Goal: Register for event/course: Sign up to attend an event or enroll in a course

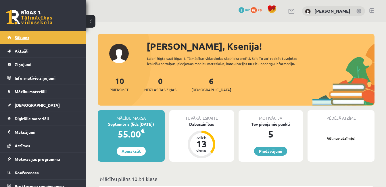
click at [38, 32] on link "Sākums" at bounding box center [43, 37] width 72 height 13
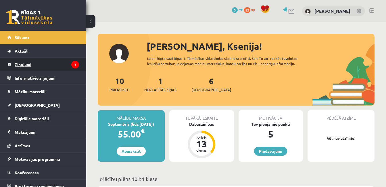
click at [32, 64] on legend "Ziņojumi 1" at bounding box center [47, 64] width 64 height 13
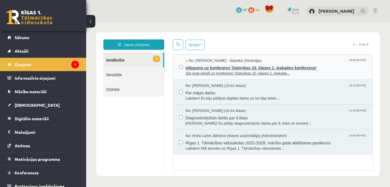
click at [255, 73] on span "Jūs esat ielūgti uz konferenci 'Datorikas 10. klases 1. ieskaite..." at bounding box center [276, 73] width 181 height 5
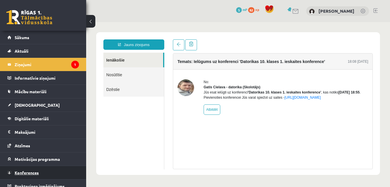
click at [34, 171] on span "Konferences" at bounding box center [27, 172] width 24 height 5
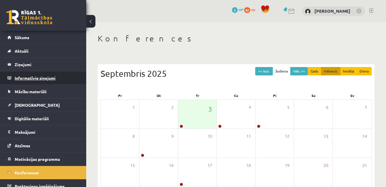
click at [38, 77] on legend "Informatīvie ziņojumi 0" at bounding box center [47, 77] width 64 height 13
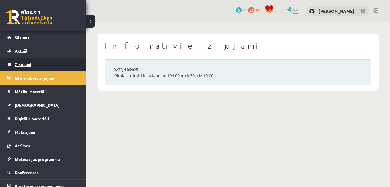
click at [32, 64] on legend "Ziņojumi 1" at bounding box center [47, 64] width 64 height 13
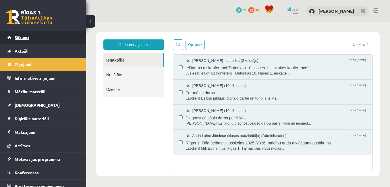
click at [31, 39] on link "Sākums" at bounding box center [43, 37] width 72 height 13
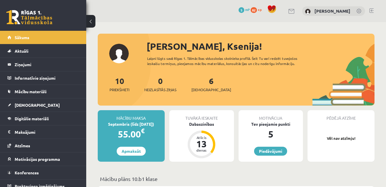
click at [31, 39] on link "Sākums" at bounding box center [43, 37] width 72 height 13
click at [22, 64] on legend "Ziņojumi 0" at bounding box center [47, 64] width 64 height 13
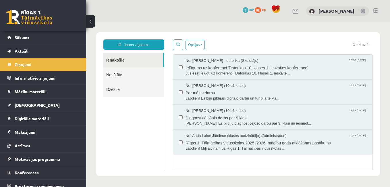
click at [230, 69] on span "Ielūgums uz konferenci 'Datorikas 10. klases 1. ieskaites konference'" at bounding box center [276, 66] width 181 height 7
click at [226, 65] on span "Ielūgums uz konferenci 'Datorikas 10. klases 1. ieskaites konference'" at bounding box center [276, 66] width 181 height 7
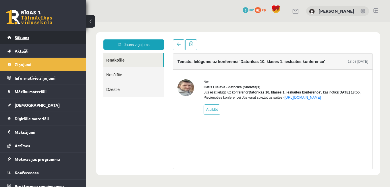
click at [25, 38] on span "Sākums" at bounding box center [22, 37] width 15 height 5
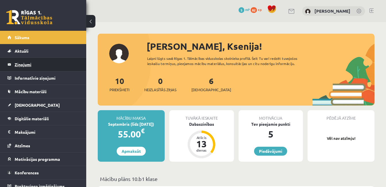
click at [33, 65] on legend "Ziņojumi 0" at bounding box center [47, 64] width 64 height 13
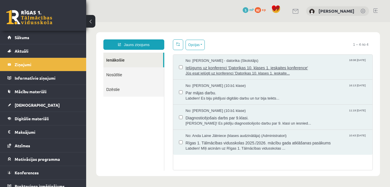
click at [211, 68] on span "Ielūgums uz konferenci 'Datorikas 10. klases 1. ieskaites konference'" at bounding box center [276, 66] width 181 height 7
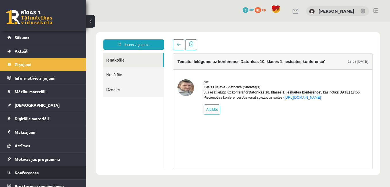
click at [42, 172] on link "Konferences" at bounding box center [43, 172] width 72 height 13
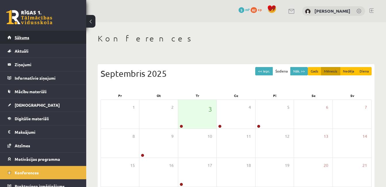
click at [22, 37] on span "Sākums" at bounding box center [22, 37] width 15 height 5
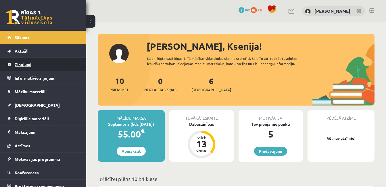
click at [42, 66] on legend "Ziņojumi 0" at bounding box center [47, 64] width 64 height 13
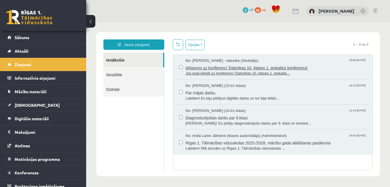
click at [241, 66] on span "Ielūgums uz konferenci 'Datorikas 10. klases 1. ieskaites konference'" at bounding box center [276, 66] width 181 height 7
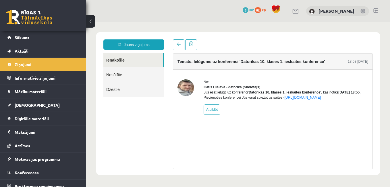
click at [272, 59] on h4 "Temats: Ielūgums uz konferenci 'Datorikas 10. klases 1. ieskaites konference'" at bounding box center [252, 61] width 148 height 5
click at [29, 38] on span "Sākums" at bounding box center [22, 37] width 15 height 5
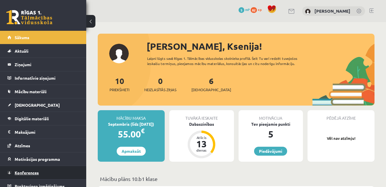
click at [28, 174] on span "Konferences" at bounding box center [27, 172] width 24 height 5
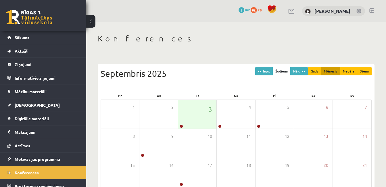
click at [33, 168] on link "Konferences" at bounding box center [43, 172] width 72 height 13
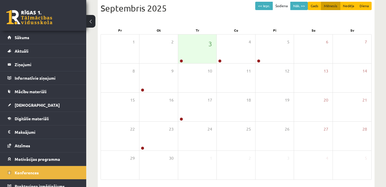
scroll to position [64, 0]
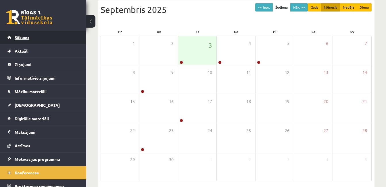
click at [21, 39] on span "Sākums" at bounding box center [22, 37] width 15 height 5
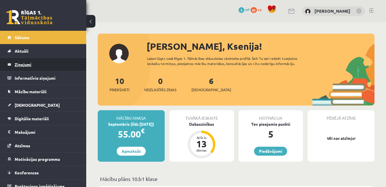
click at [21, 61] on legend "Ziņojumi 0" at bounding box center [47, 64] width 64 height 13
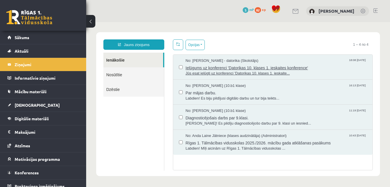
click at [285, 64] on span "Ielūgums uz konferenci 'Datorikas 10. klases 1. ieskaites konference'" at bounding box center [276, 66] width 181 height 7
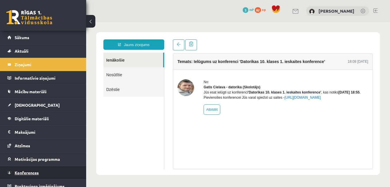
click at [27, 172] on span "Konferences" at bounding box center [27, 172] width 24 height 5
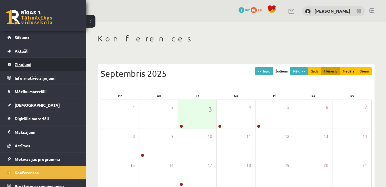
click at [23, 63] on legend "Ziņojumi 0" at bounding box center [47, 64] width 64 height 13
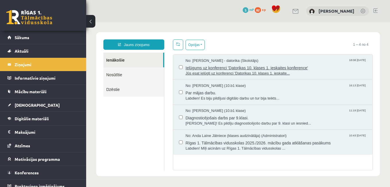
click at [239, 65] on span "Ielūgums uz konferenci 'Datorikas 10. klases 1. ieskaites konference'" at bounding box center [276, 66] width 181 height 7
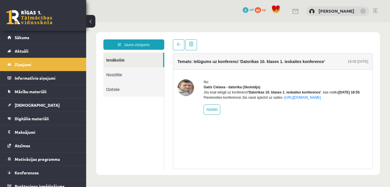
click at [307, 105] on div "No: Gatis Cielava - datorika (Skolotājs) Jūs esat ielūgti uz konferenci 'Datori…" at bounding box center [286, 96] width 165 height 35
click at [316, 99] on link "[URL][DOMAIN_NAME]" at bounding box center [302, 97] width 36 height 4
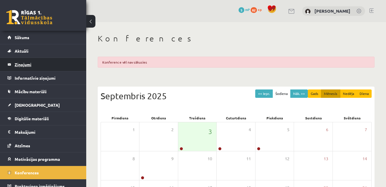
click at [26, 64] on legend "Ziņojumi 0" at bounding box center [47, 64] width 64 height 13
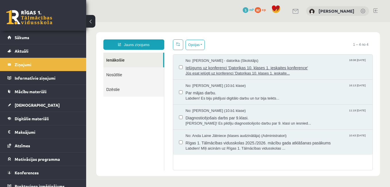
click at [253, 67] on span "Ielūgums uz konferenci 'Datorikas 10. klases 1. ieskaites konference'" at bounding box center [276, 66] width 181 height 7
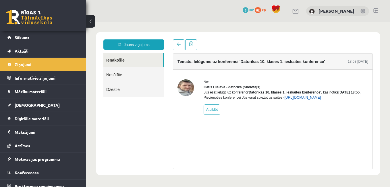
click at [309, 99] on link "[URL][DOMAIN_NAME]" at bounding box center [302, 97] width 36 height 4
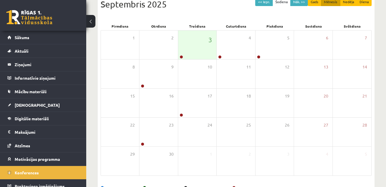
scroll to position [90, 0]
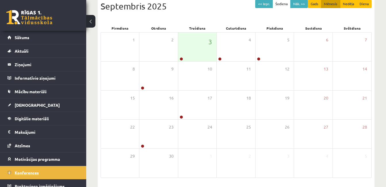
click at [25, 170] on span "Konferences" at bounding box center [27, 172] width 24 height 5
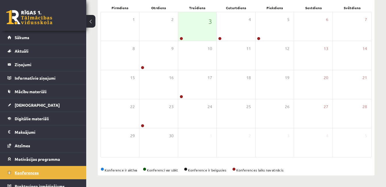
scroll to position [88, 0]
click at [28, 172] on span "Konferences" at bounding box center [27, 172] width 24 height 5
click at [25, 62] on legend "Ziņojumi 0" at bounding box center [47, 64] width 64 height 13
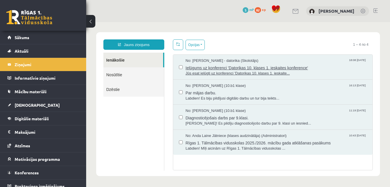
click at [249, 67] on span "Ielūgums uz konferenci 'Datorikas 10. klases 1. ieskaites konference'" at bounding box center [276, 66] width 181 height 7
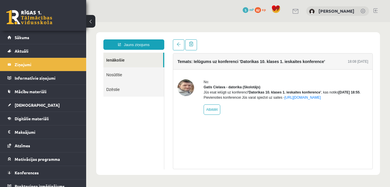
click at [314, 100] on div "Jūs esat ielūgti uz konferenci 'Datorikas 10. klases 1. ieskaites konference' ,…" at bounding box center [286, 95] width 165 height 10
click at [312, 99] on link "[URL][DOMAIN_NAME]" at bounding box center [302, 97] width 36 height 4
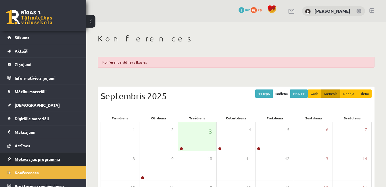
click at [42, 156] on link "Motivācijas programma" at bounding box center [43, 158] width 72 height 13
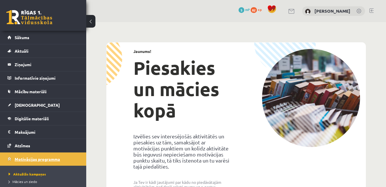
click at [32, 158] on span "Motivācijas programma" at bounding box center [37, 158] width 45 height 5
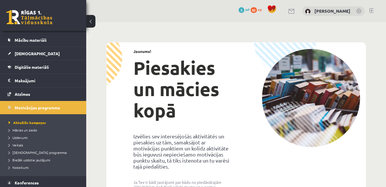
scroll to position [67, 0]
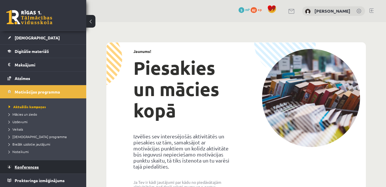
click at [43, 166] on link "Konferences" at bounding box center [43, 166] width 72 height 13
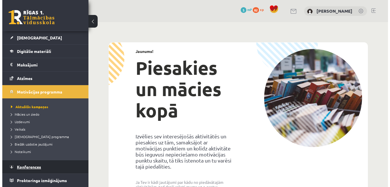
scroll to position [6, 0]
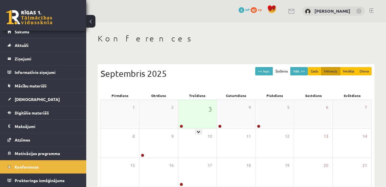
click at [188, 116] on div "3" at bounding box center [197, 114] width 38 height 29
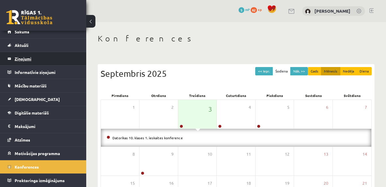
click at [28, 59] on legend "Ziņojumi 0" at bounding box center [47, 58] width 64 height 13
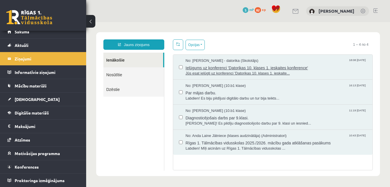
click at [225, 69] on span "Ielūgums uz konferenci 'Datorikas 10. klases 1. ieskaites konference'" at bounding box center [276, 66] width 181 height 7
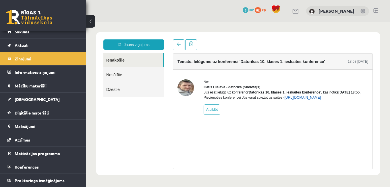
click at [297, 99] on link "[URL][DOMAIN_NAME]" at bounding box center [302, 97] width 36 height 4
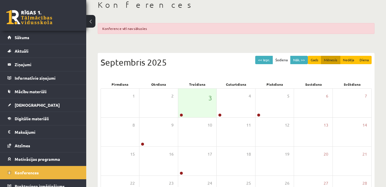
scroll to position [29, 0]
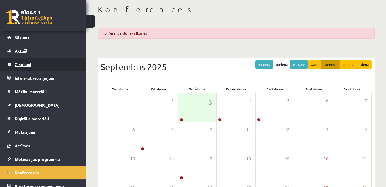
click at [25, 66] on legend "Ziņojumi 0" at bounding box center [47, 64] width 64 height 13
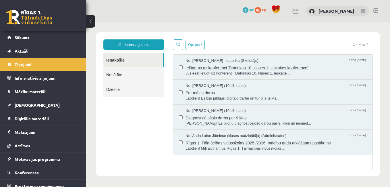
click at [273, 67] on span "Ielūgums uz konferenci 'Datorikas 10. klases 1. ieskaites konference'" at bounding box center [276, 66] width 181 height 7
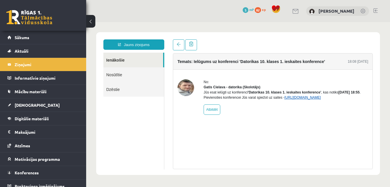
click at [309, 99] on link "[URL][DOMAIN_NAME]" at bounding box center [302, 97] width 36 height 4
